Goal: Information Seeking & Learning: Learn about a topic

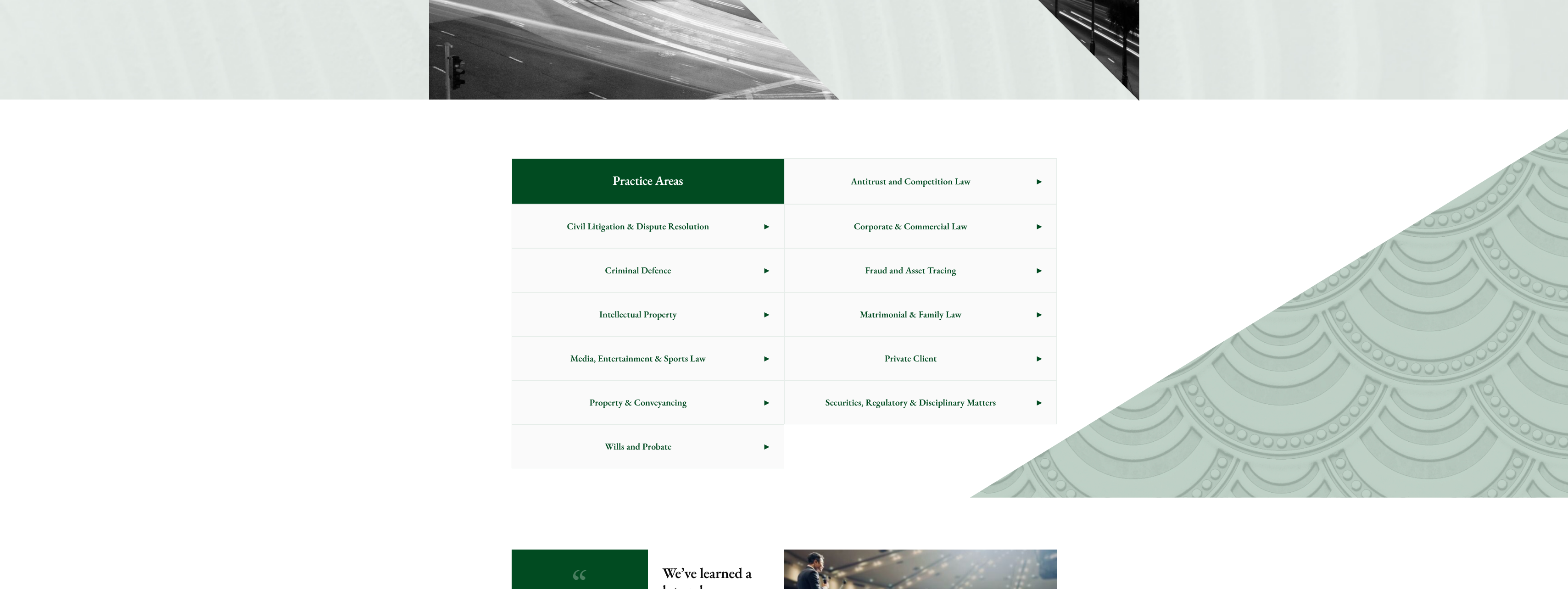
scroll to position [367, 0]
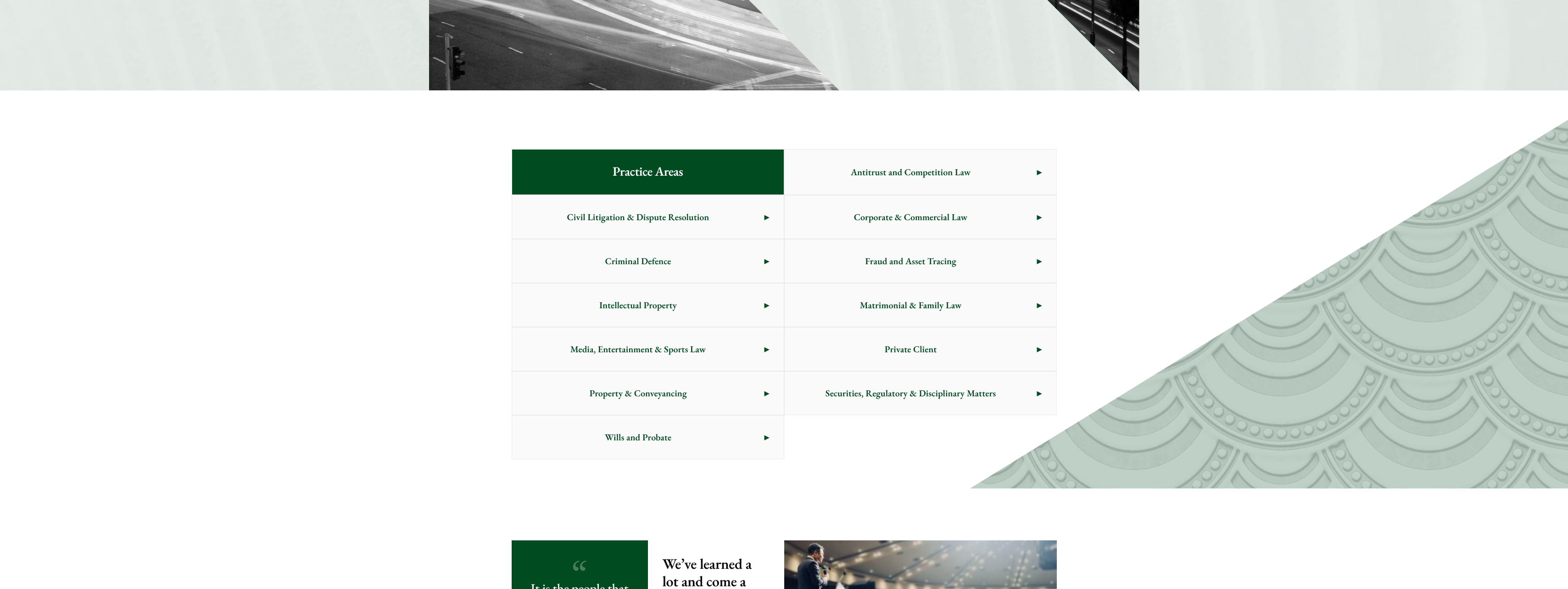
click at [740, 348] on span "Media, Entertainment & Sports Law" at bounding box center [638, 349] width 253 height 43
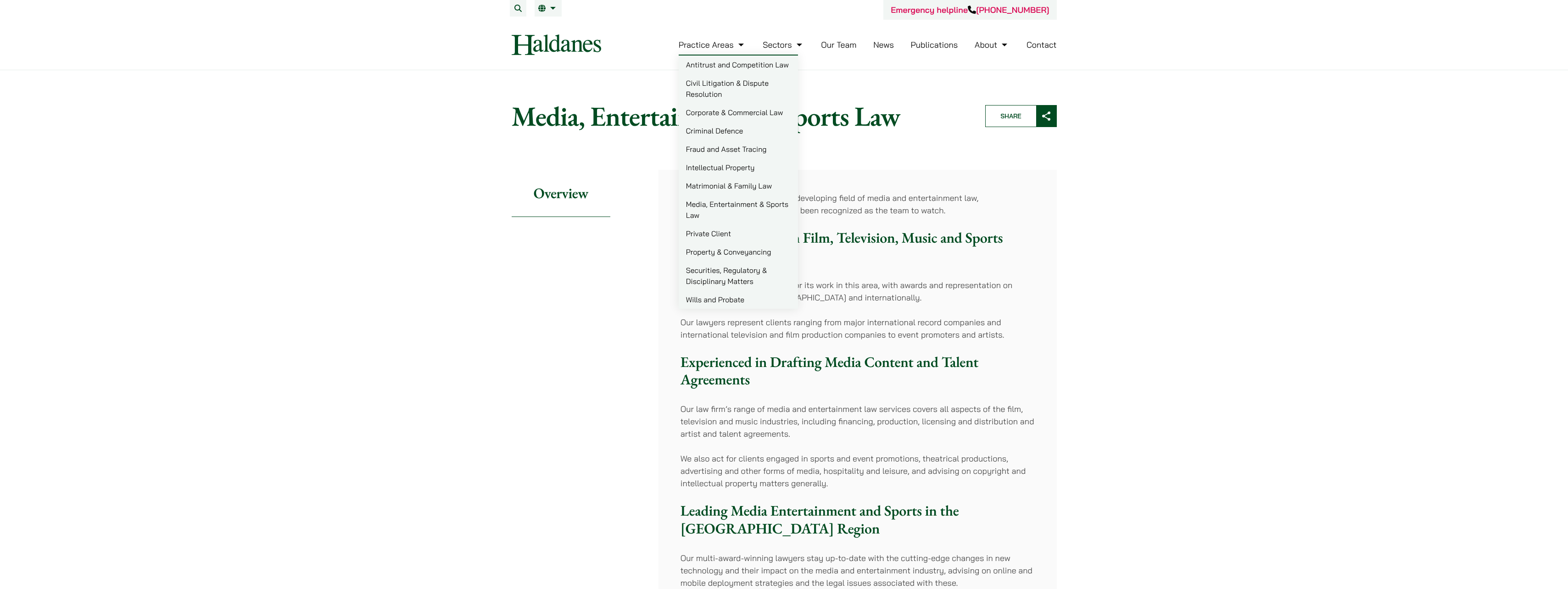
click at [746, 89] on link "Civil Litigation & Dispute Resolution" at bounding box center [738, 88] width 119 height 29
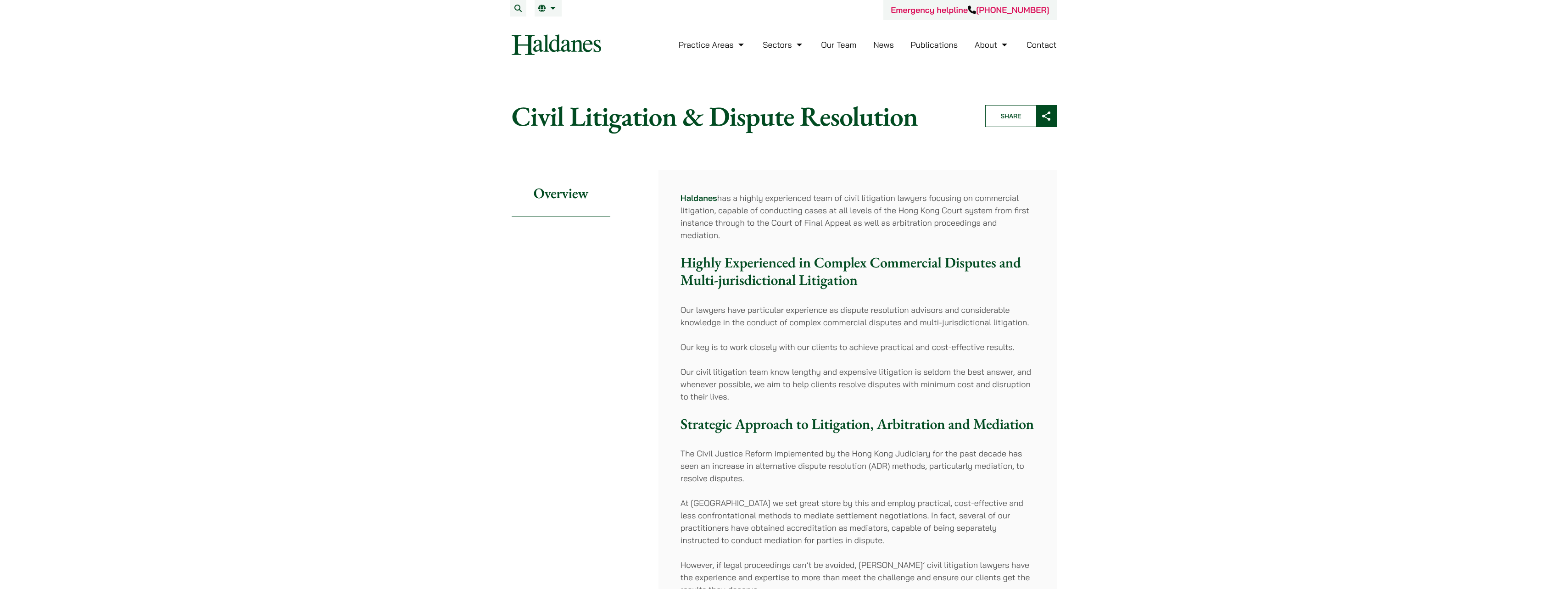
click at [840, 46] on link "Our Team" at bounding box center [839, 44] width 35 height 10
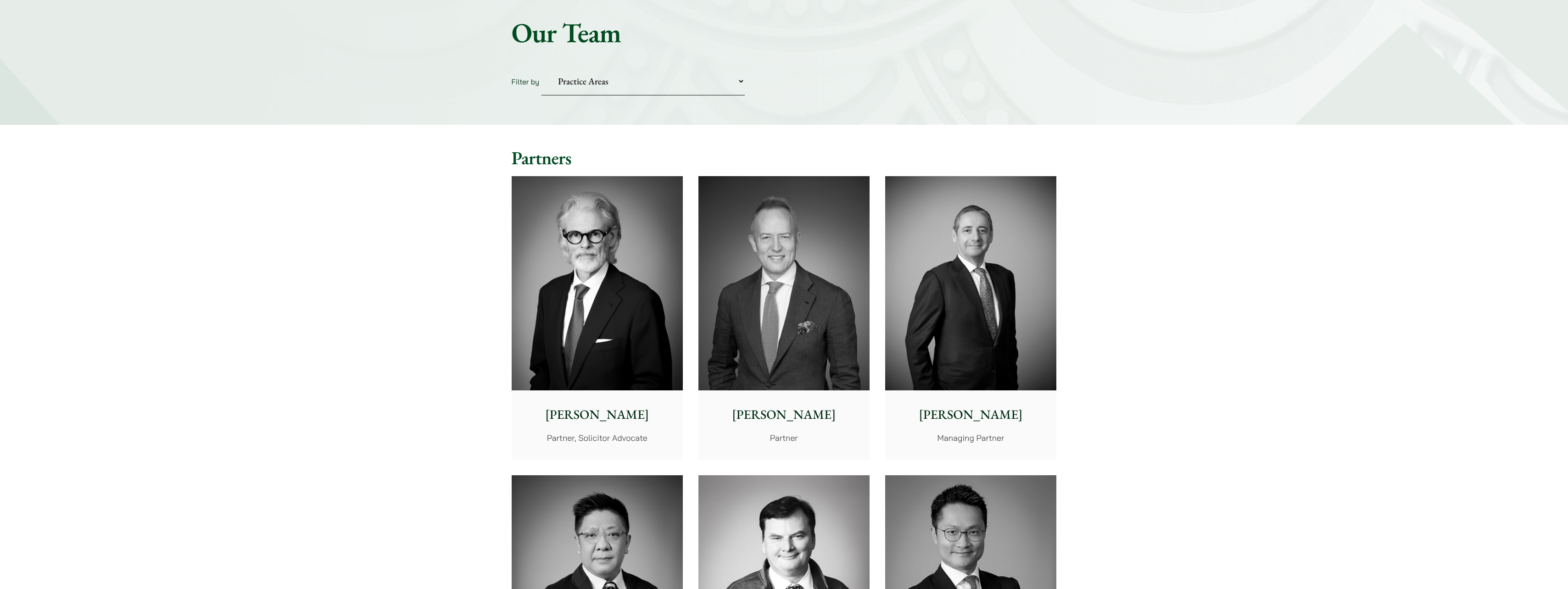
scroll to position [92, 0]
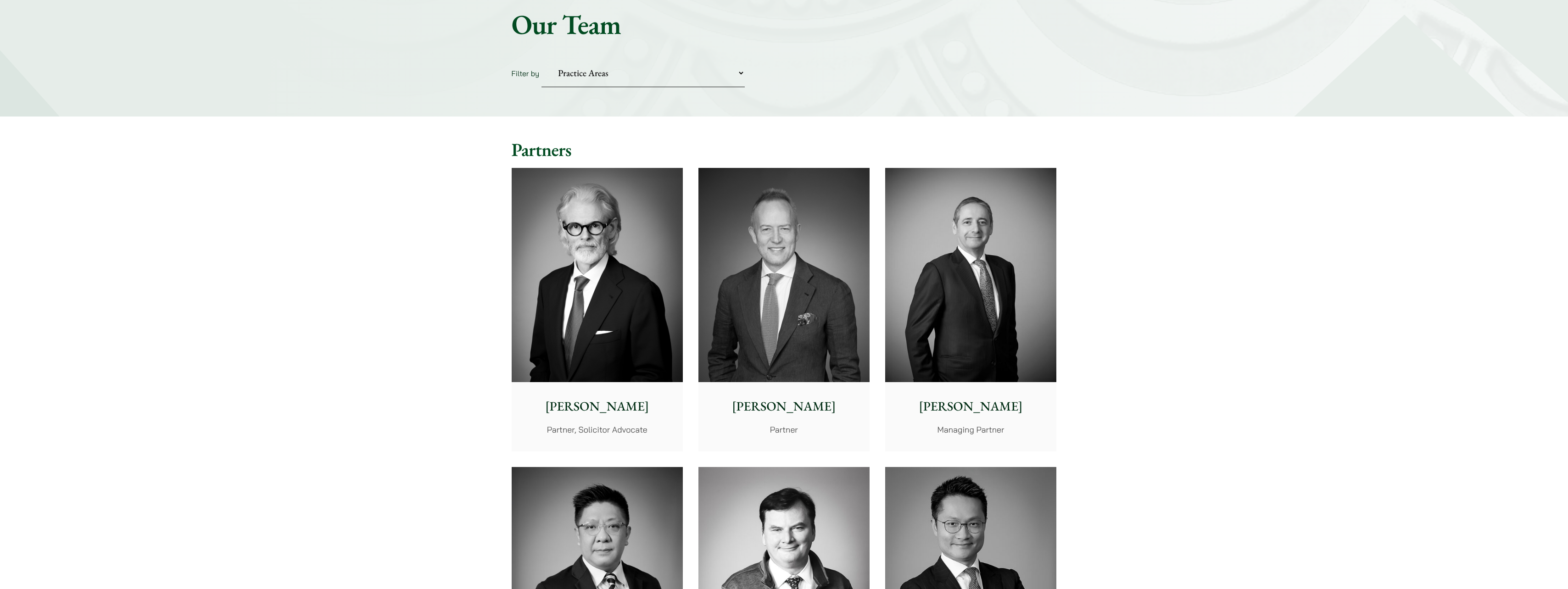
click at [962, 409] on p "[PERSON_NAME]" at bounding box center [970, 406] width 156 height 19
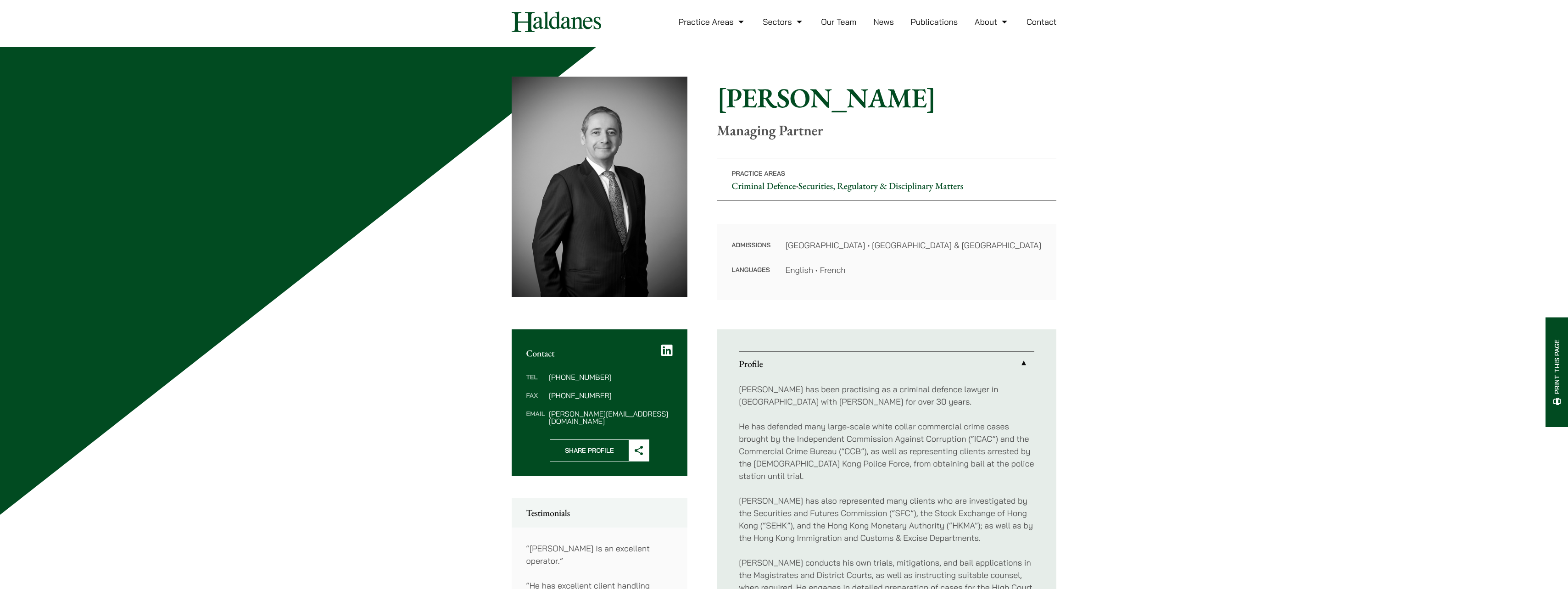
scroll to position [138, 0]
